Goal: Submit feedback/report problem

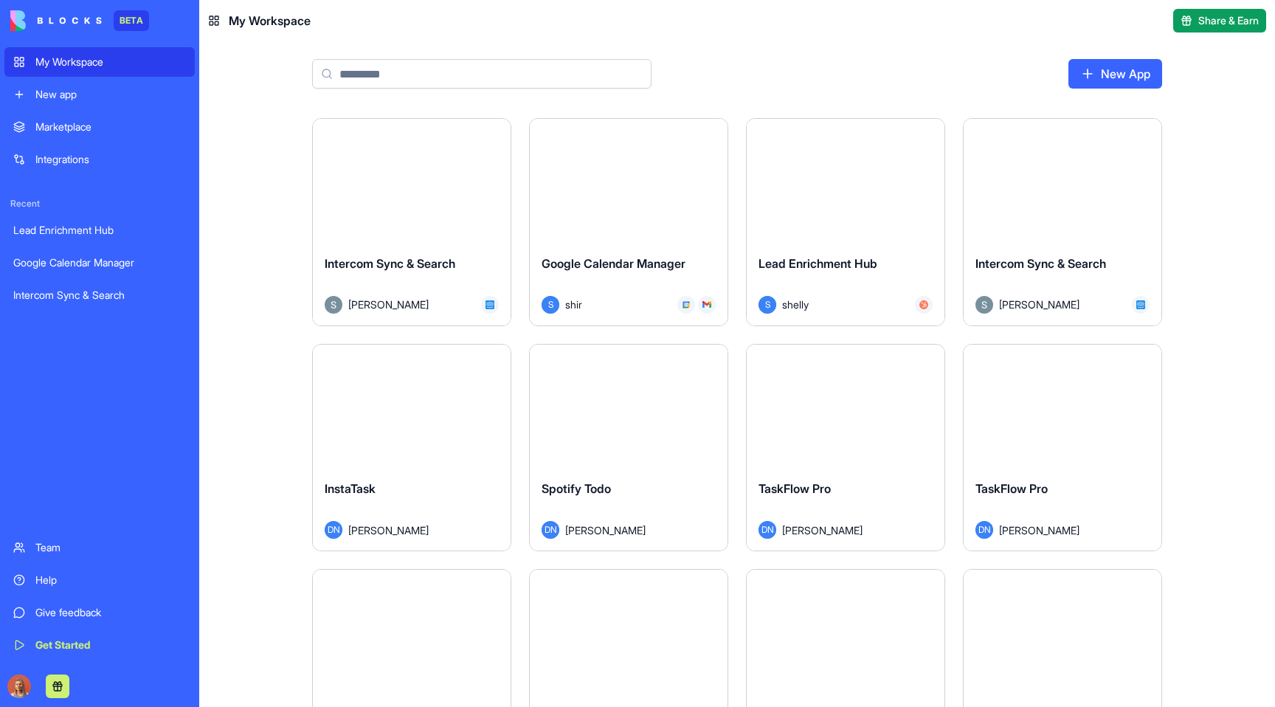
scroll to position [318, 0]
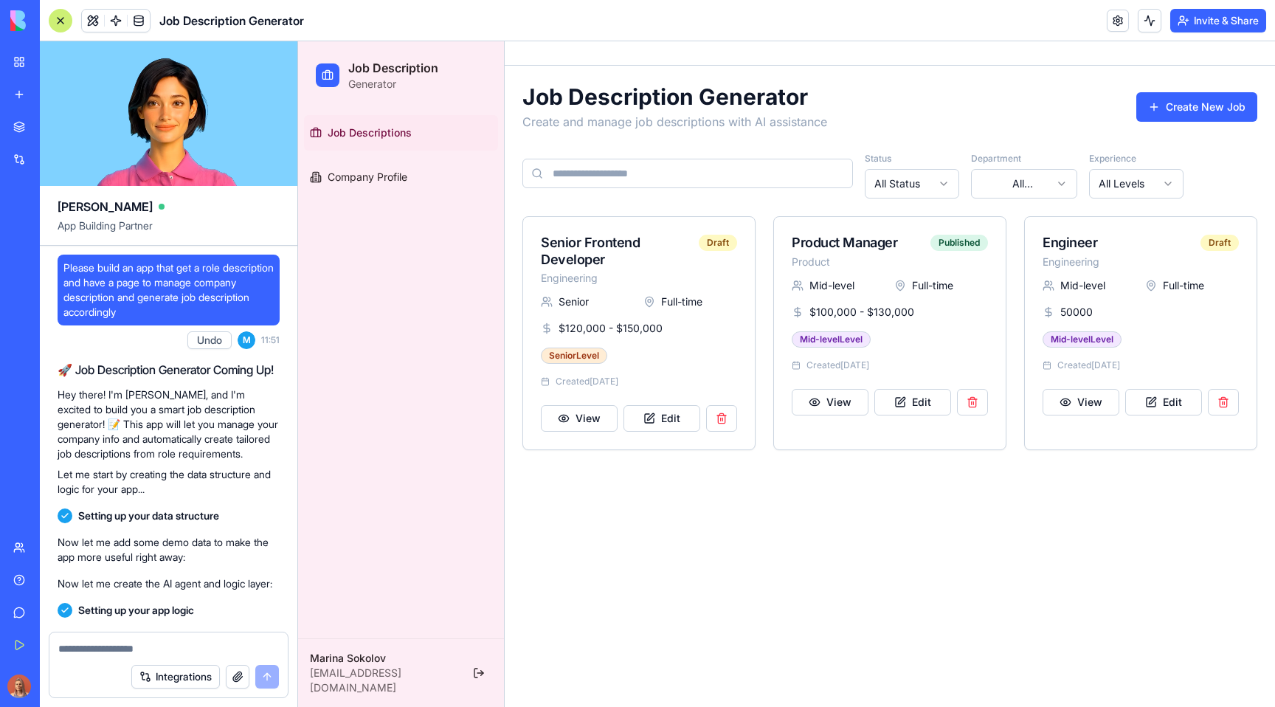
scroll to position [1099, 0]
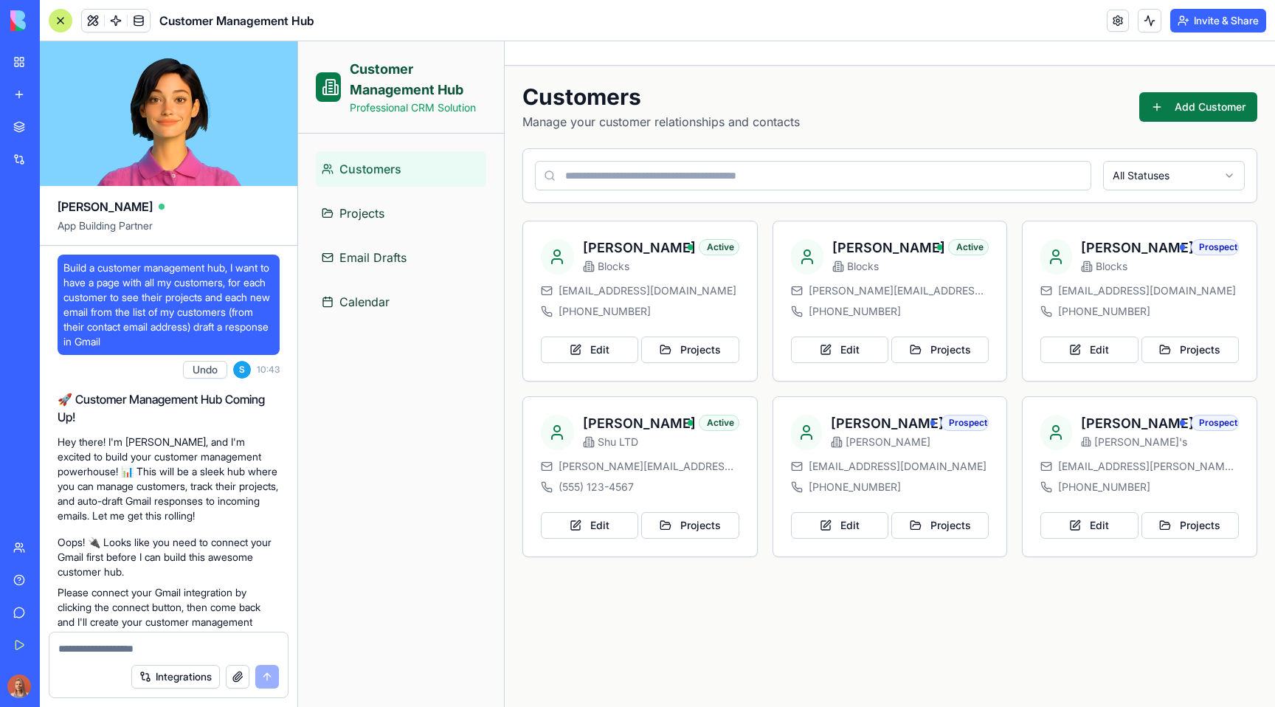
scroll to position [7240, 0]
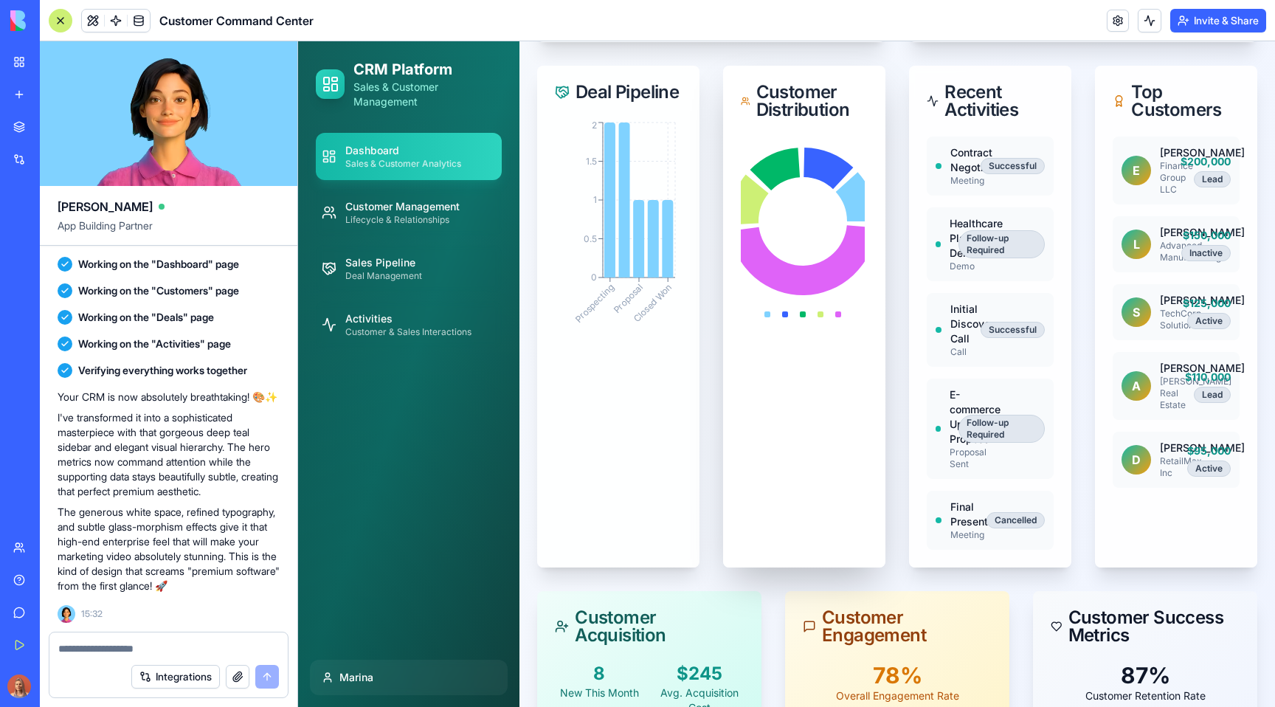
scroll to position [991, 0]
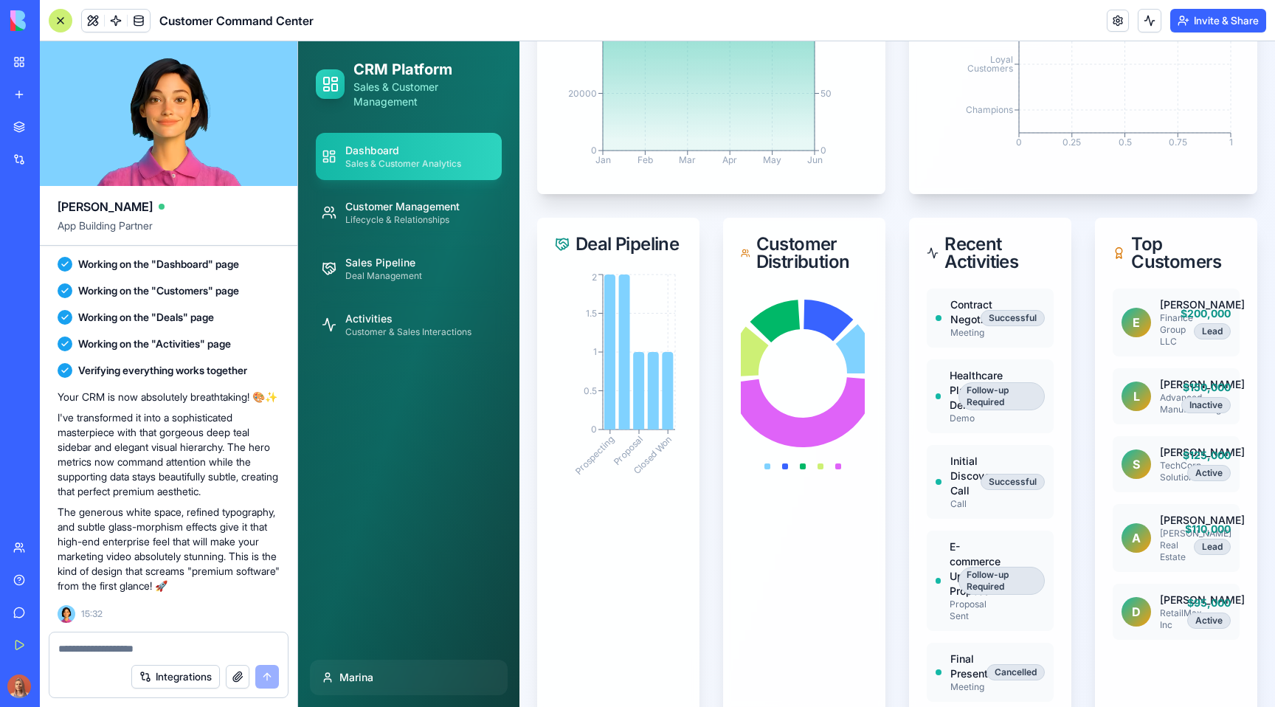
click at [57, 18] on div at bounding box center [61, 21] width 24 height 24
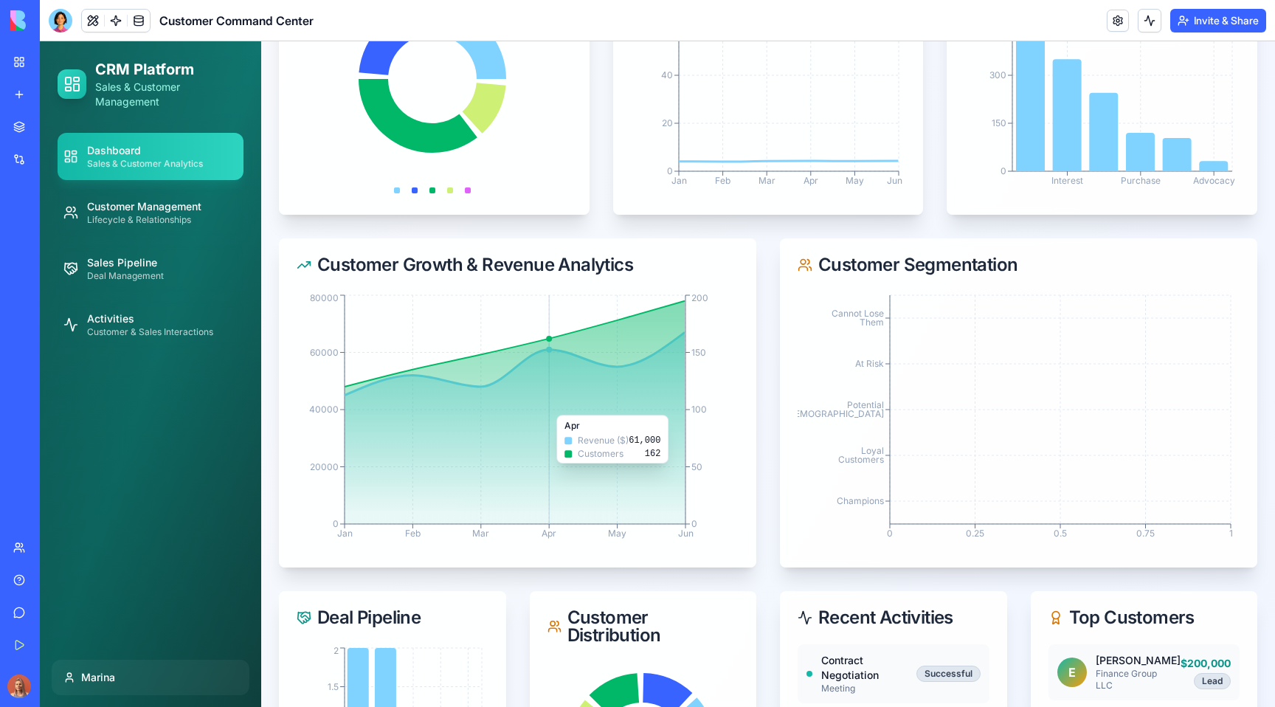
scroll to position [0, 0]
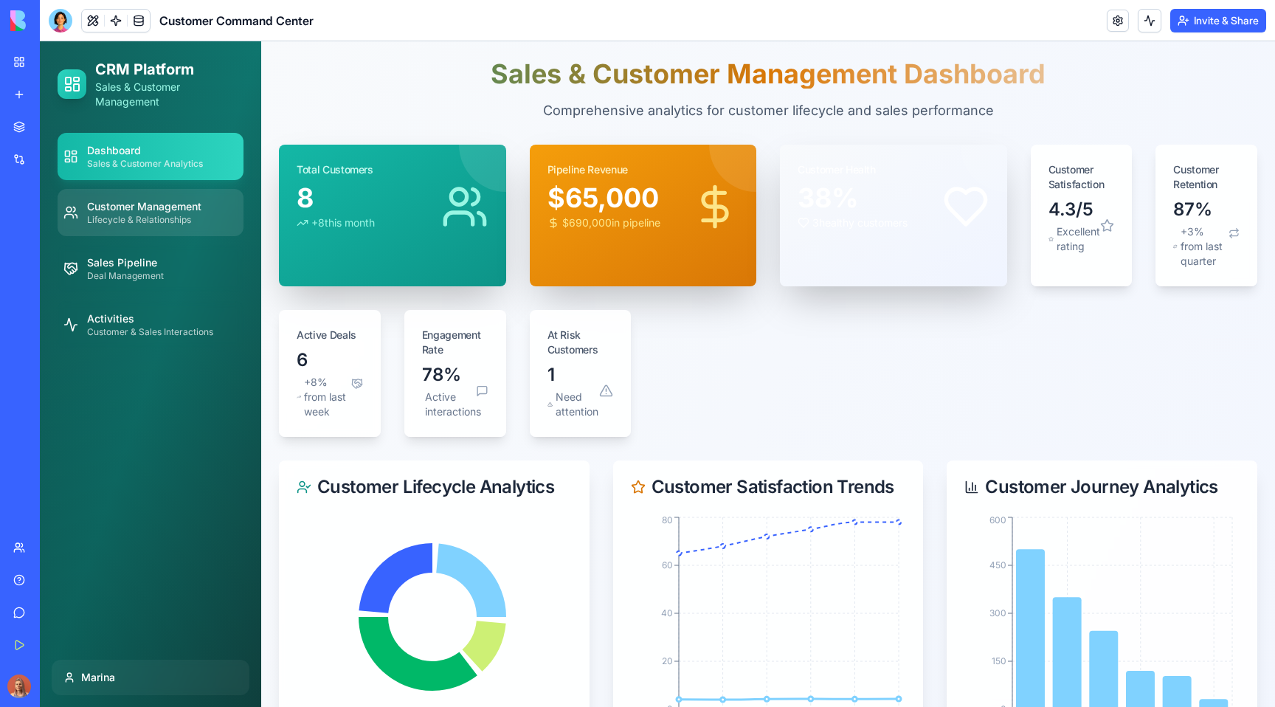
click at [147, 222] on span "Lifecycle & Relationships" at bounding box center [144, 220] width 114 height 12
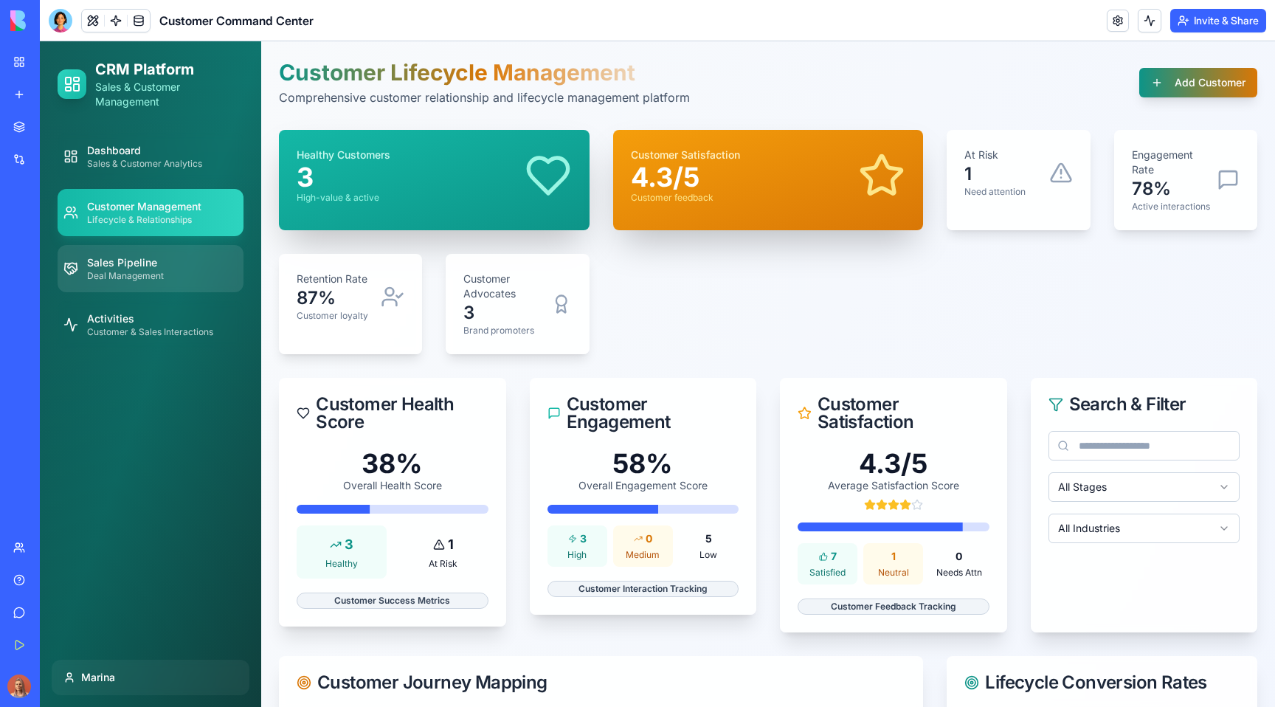
click at [156, 279] on span "Deal Management" at bounding box center [125, 276] width 77 height 12
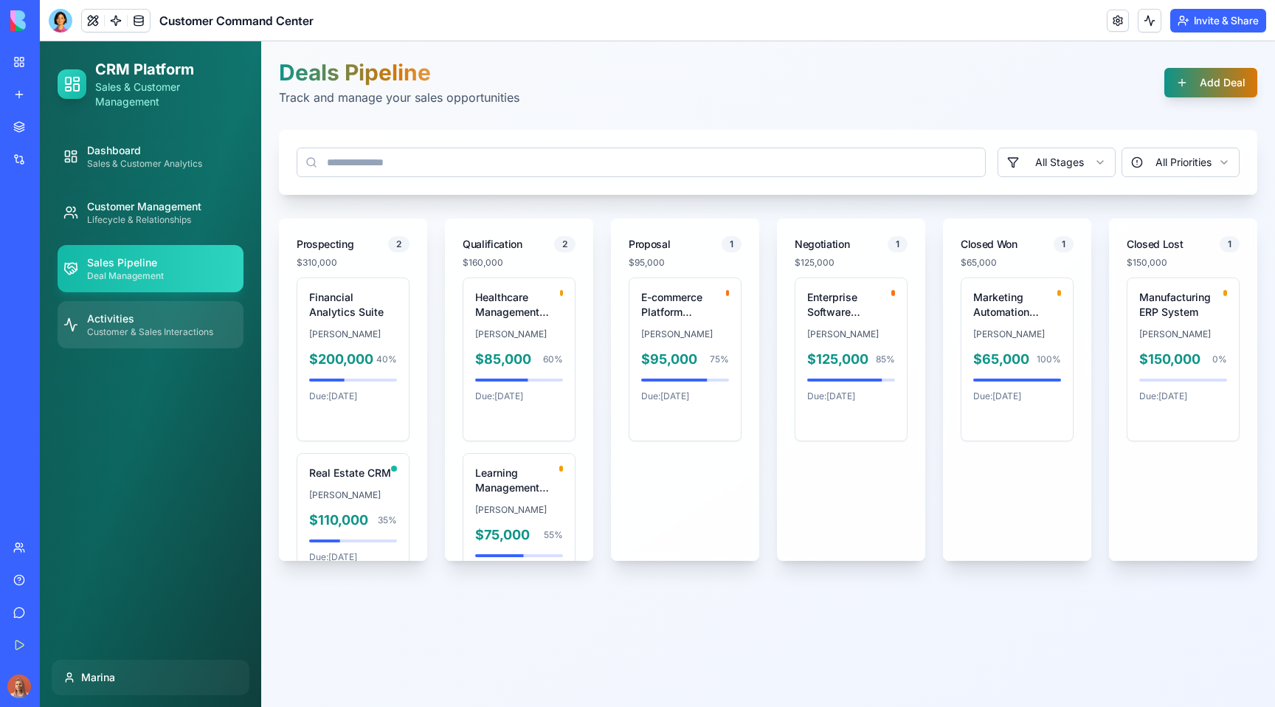
click at [145, 335] on span "Customer & Sales Interactions" at bounding box center [150, 332] width 126 height 12
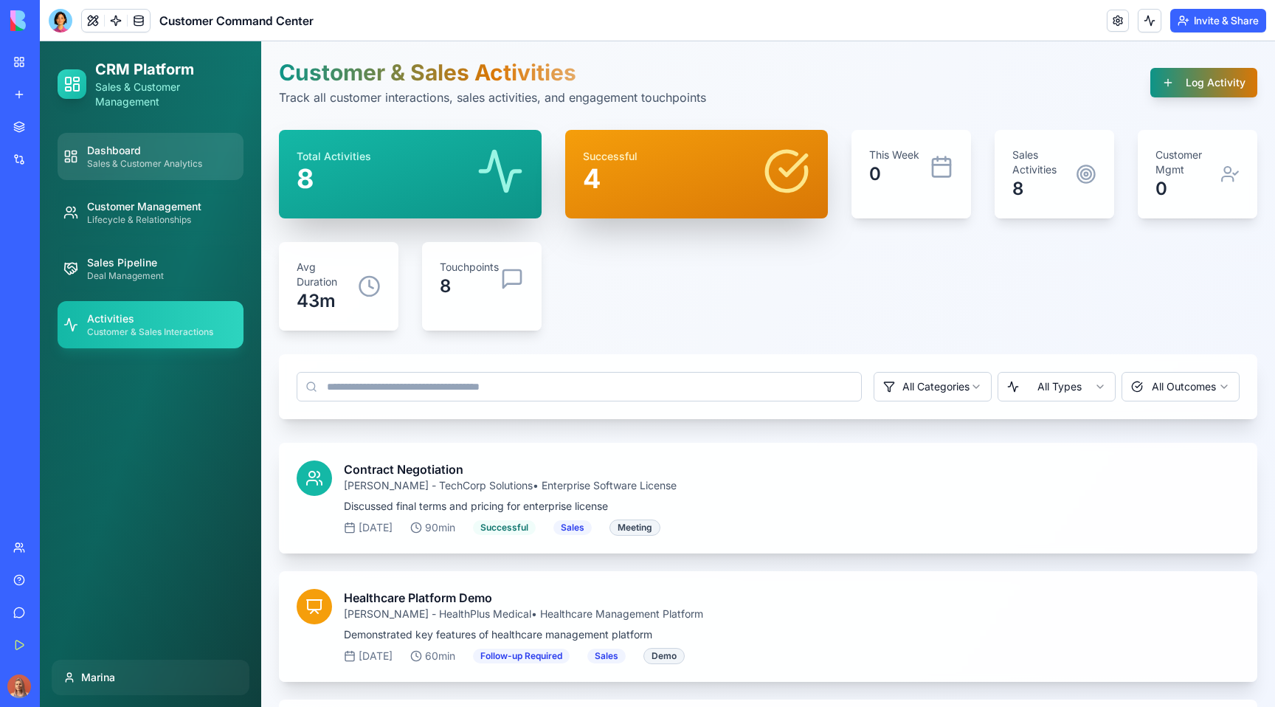
click at [160, 153] on span "Dashboard" at bounding box center [144, 150] width 115 height 15
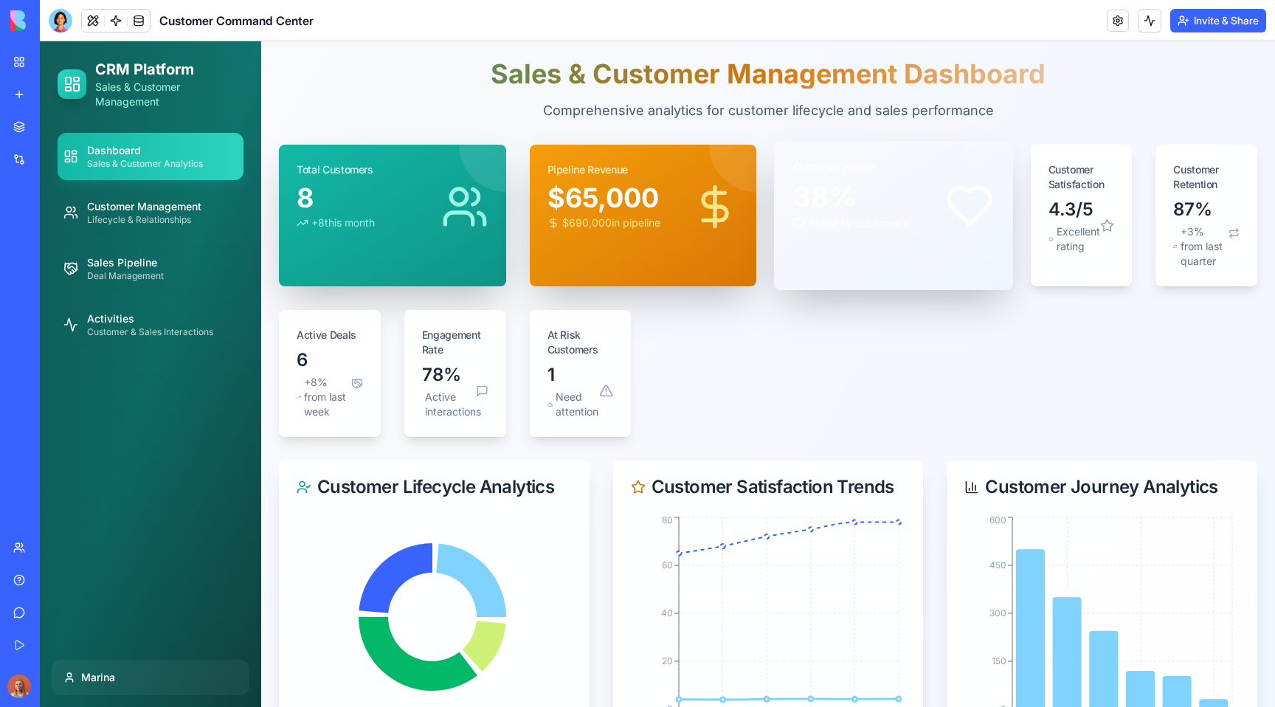
scroll to position [30, 0]
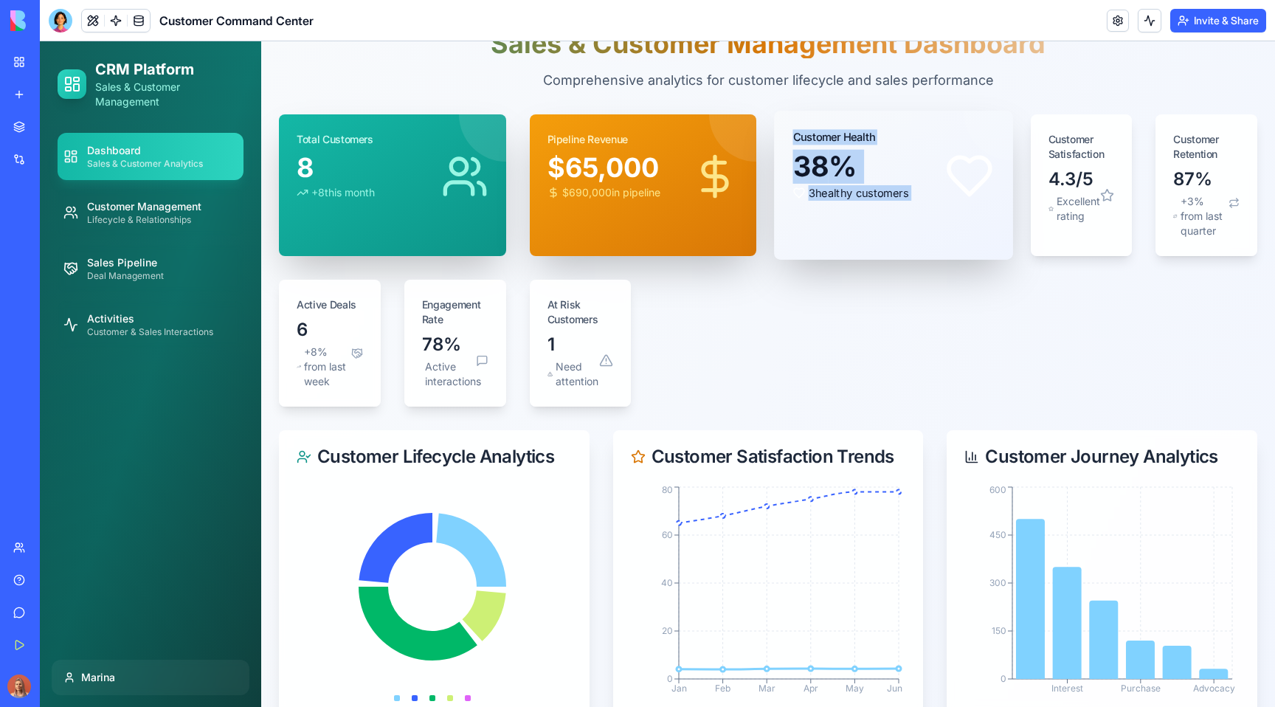
drag, startPoint x: 785, startPoint y: 125, endPoint x: 963, endPoint y: 193, distance: 190.1
click at [963, 193] on div "Customer Health 38 % 3 healthy customers" at bounding box center [893, 185] width 238 height 149
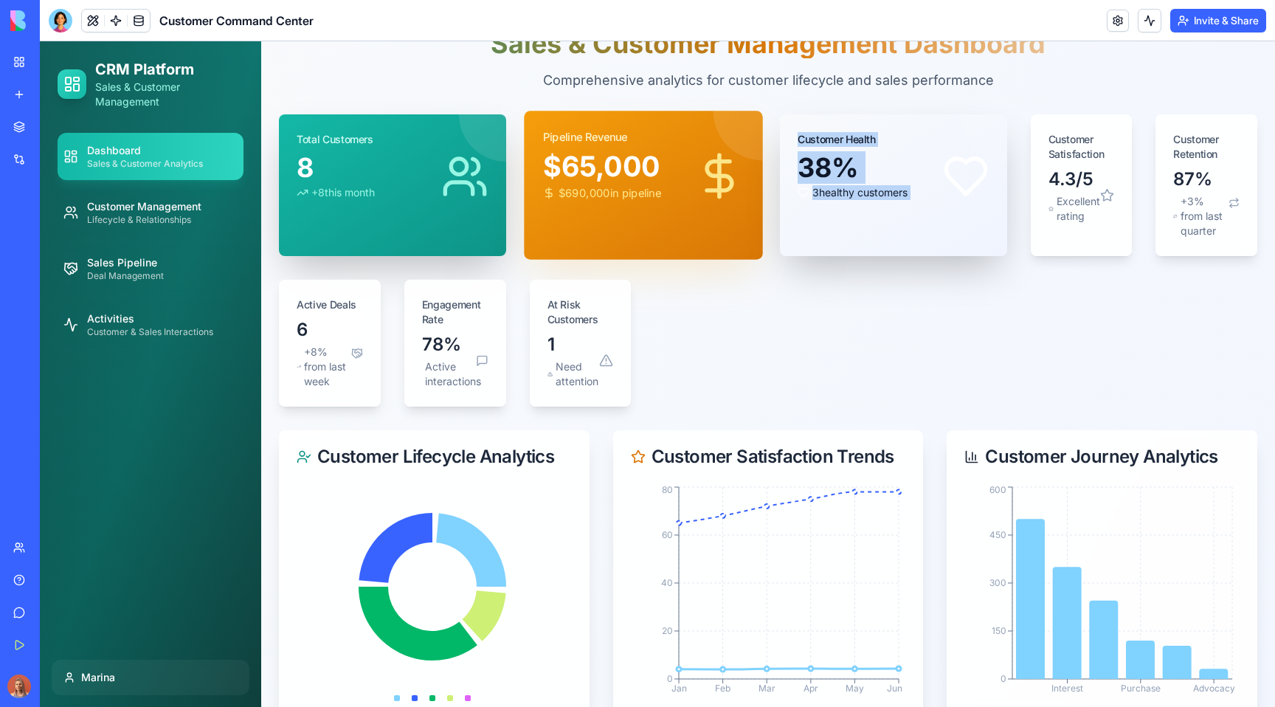
copy div "Customer Health 38 % 3 healthy customers"
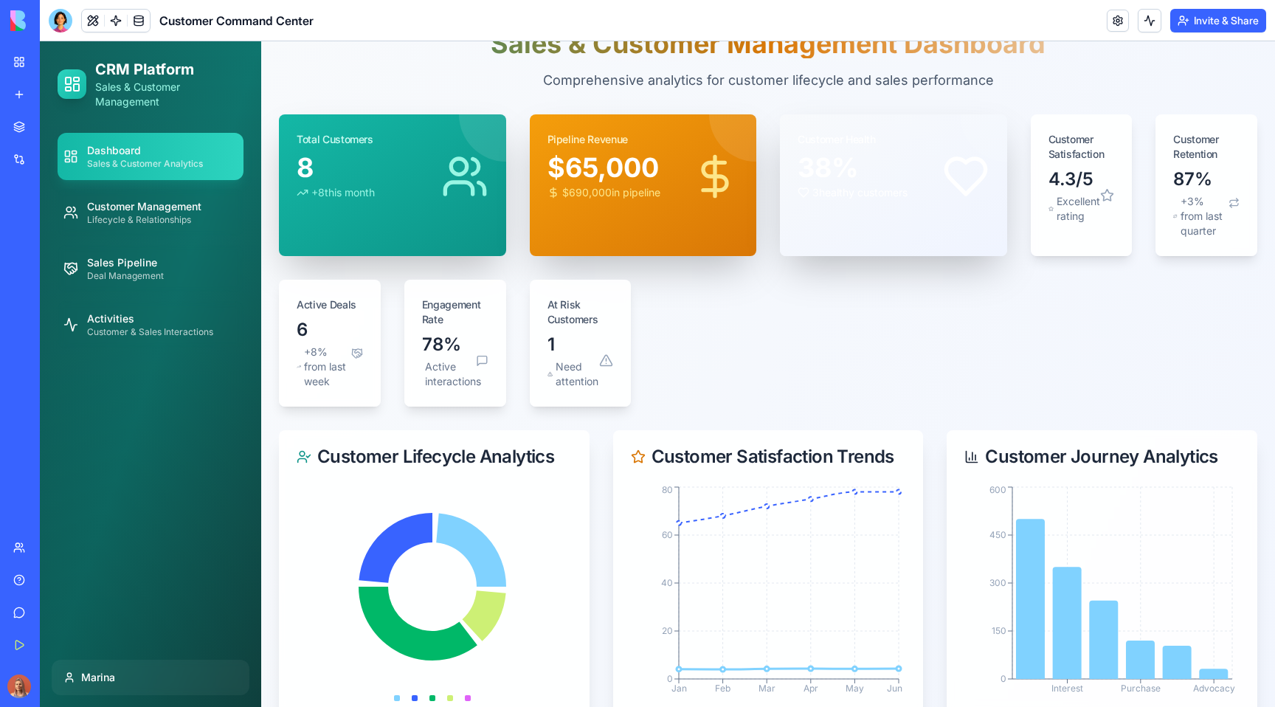
click at [848, 325] on div "Total Customers 8 + 8 this month Pipeline Revenue $ 65,000 $ 690,000 in pipelin…" at bounding box center [768, 260] width 978 height 292
click at [55, 18] on div at bounding box center [61, 21] width 24 height 24
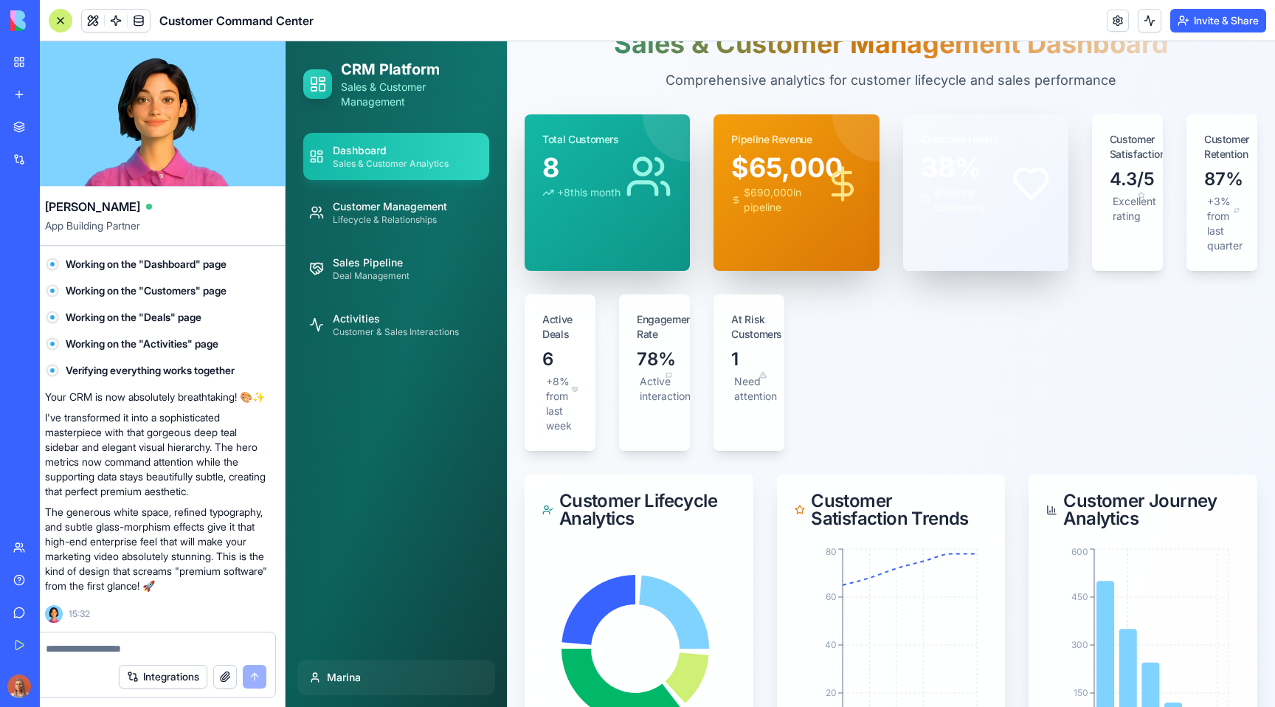
scroll to position [0, 0]
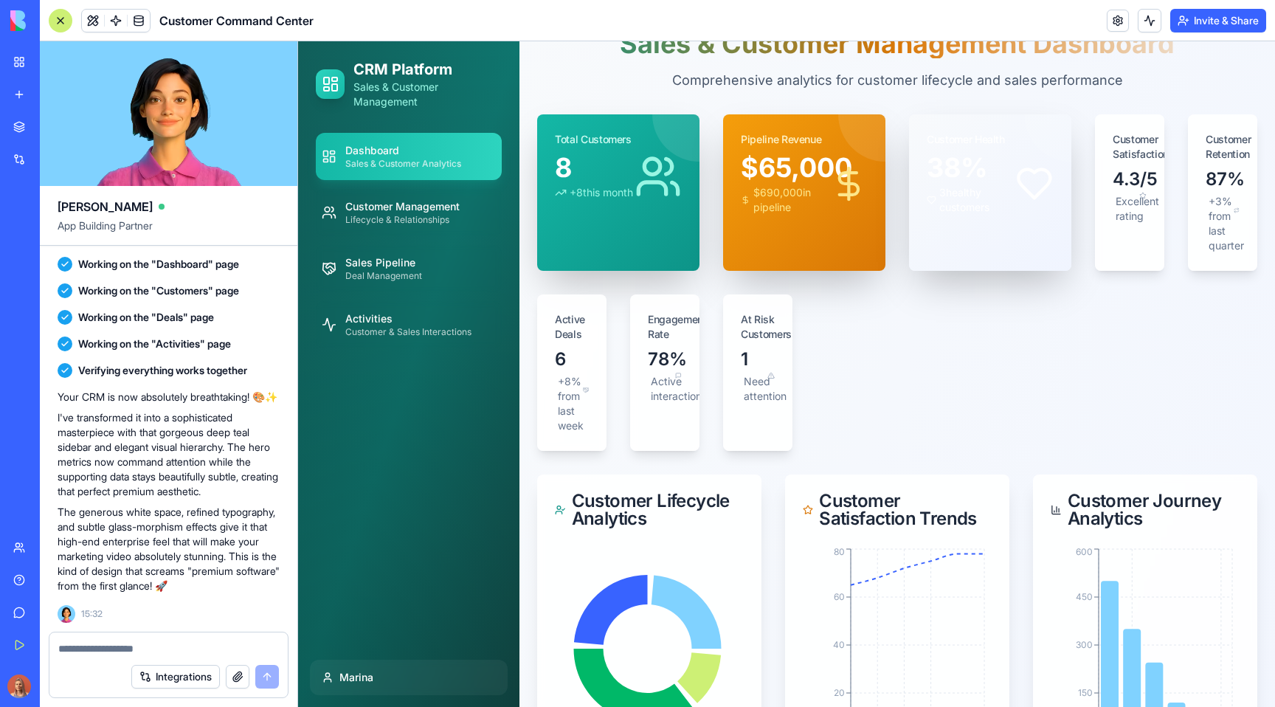
click at [145, 640] on div at bounding box center [168, 644] width 238 height 24
click at [173, 646] on textarea at bounding box center [168, 648] width 221 height 15
type textarea "*"
paste textarea "**********"
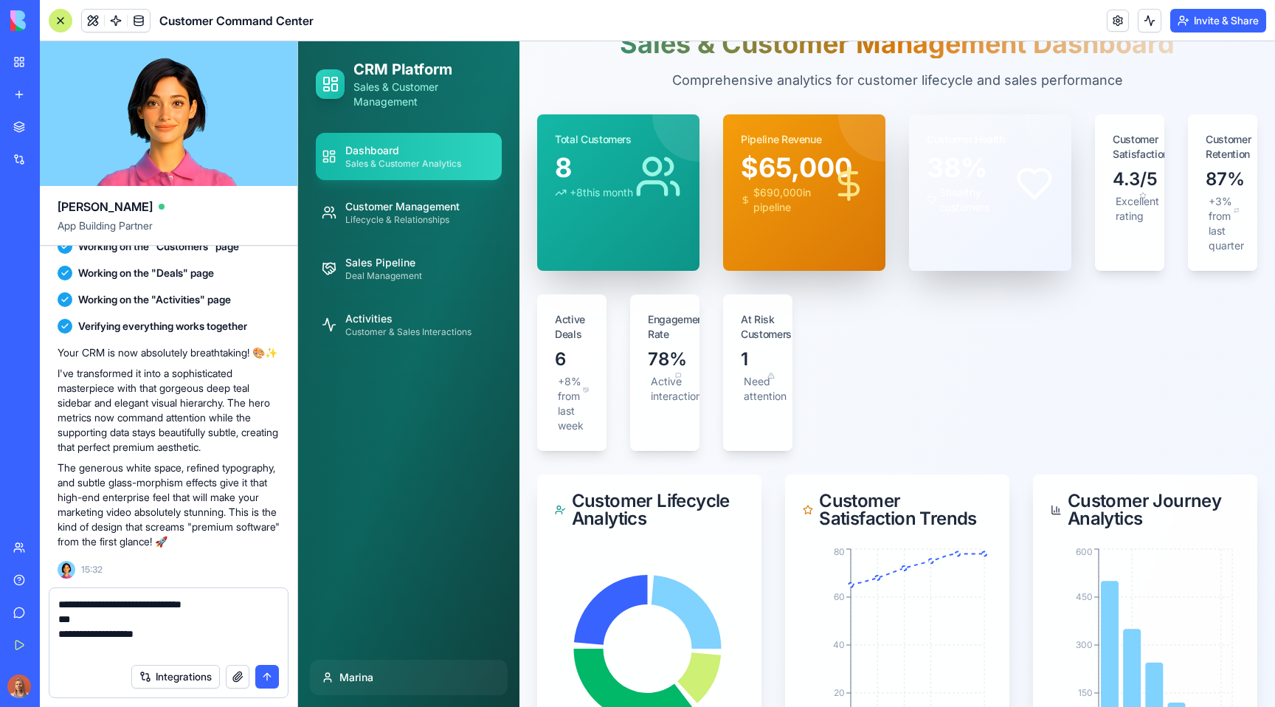
drag, startPoint x: 79, startPoint y: 650, endPoint x: 60, endPoint y: 616, distance: 38.6
click at [59, 615] on textarea "**********" at bounding box center [168, 626] width 221 height 59
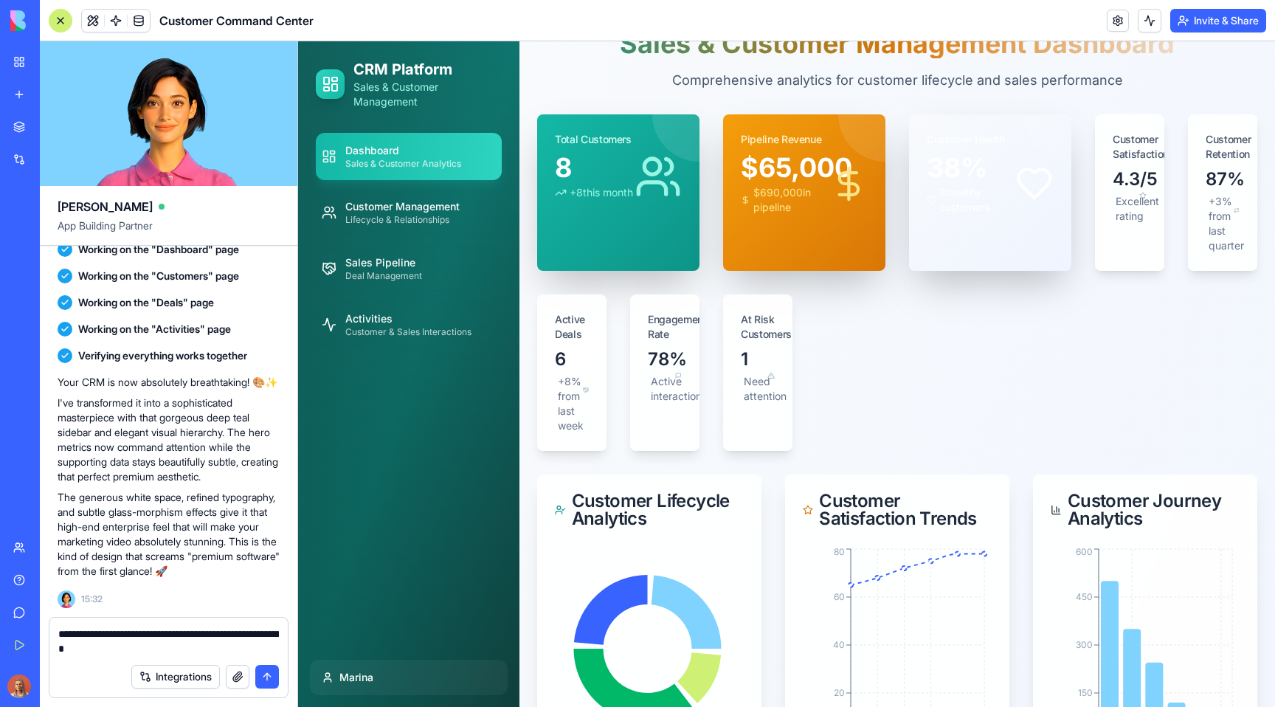
click at [135, 651] on textarea "**********" at bounding box center [168, 641] width 221 height 30
paste textarea "*"
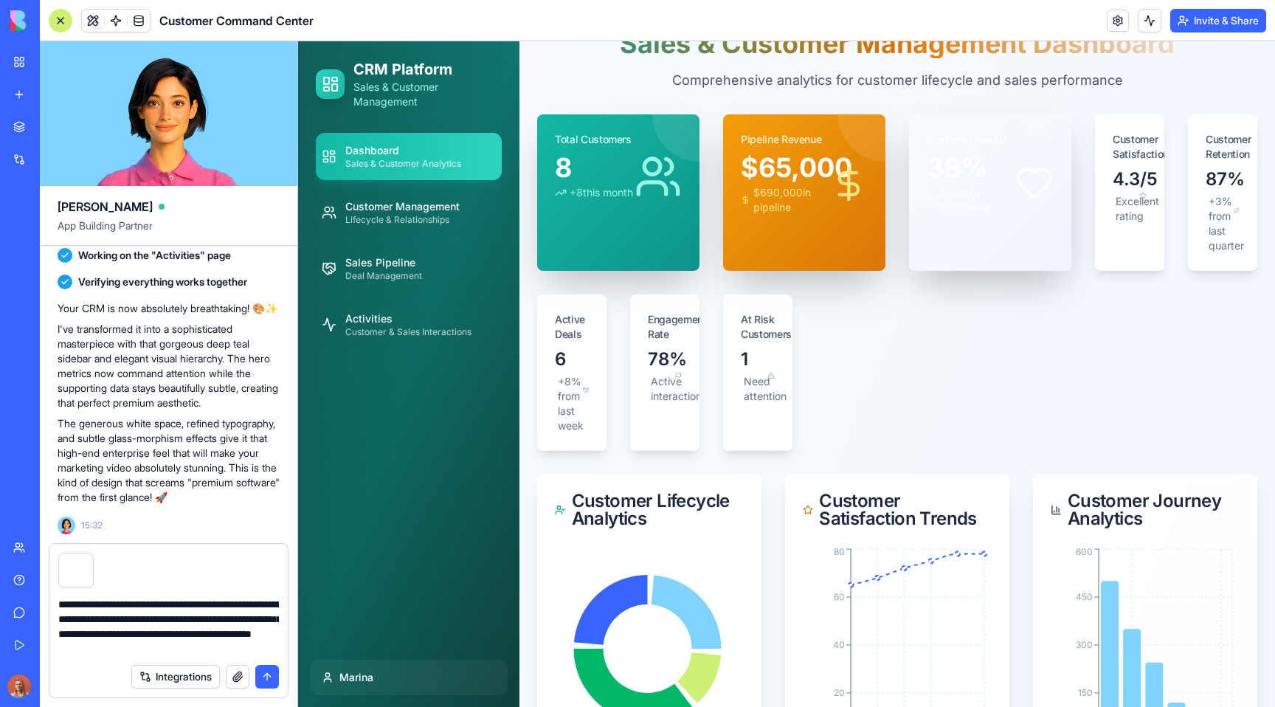
click at [198, 615] on textarea "**********" at bounding box center [168, 626] width 221 height 59
click at [153, 613] on textarea "**********" at bounding box center [168, 626] width 221 height 59
paste textarea
type textarea "**********"
click at [70, 562] on div at bounding box center [75, 570] width 35 height 35
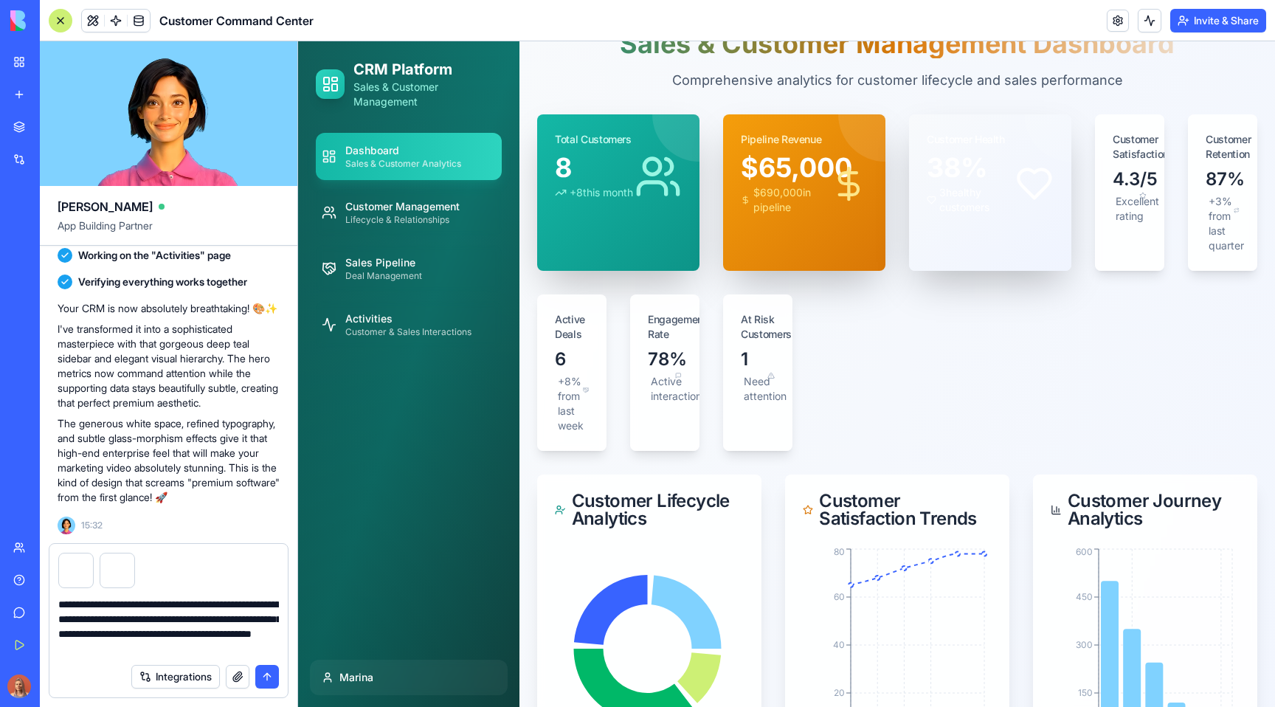
click at [92, 556] on button "button" at bounding box center [92, 556] width 0 height 0
click at [274, 676] on button "submit" at bounding box center [267, 677] width 24 height 24
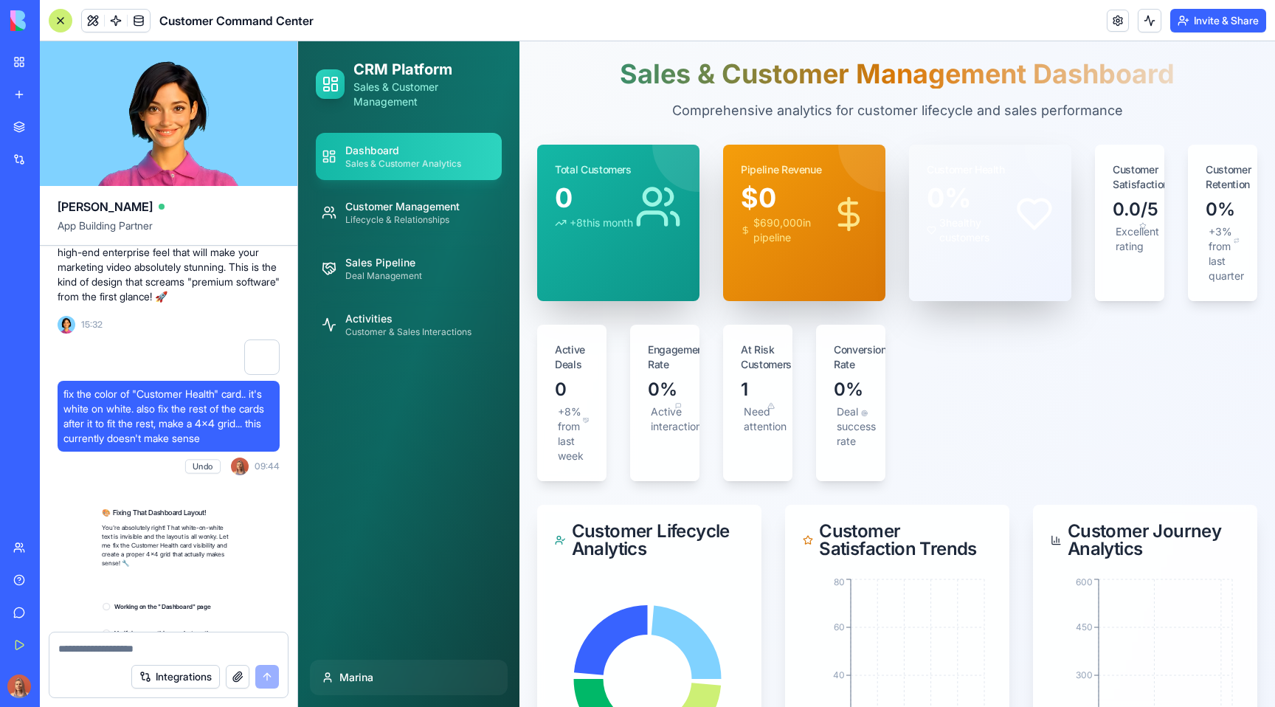
scroll to position [3955, 0]
